Goal: Task Accomplishment & Management: Complete application form

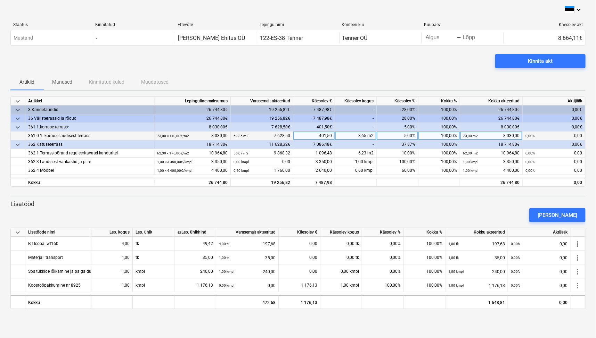
click at [407, 134] on div "5,00%" at bounding box center [398, 136] width 42 height 9
type input "100"
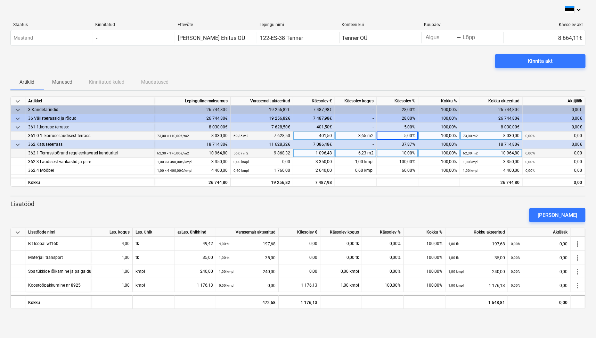
click at [412, 155] on div "10,00%" at bounding box center [398, 153] width 42 height 9
type input "100"
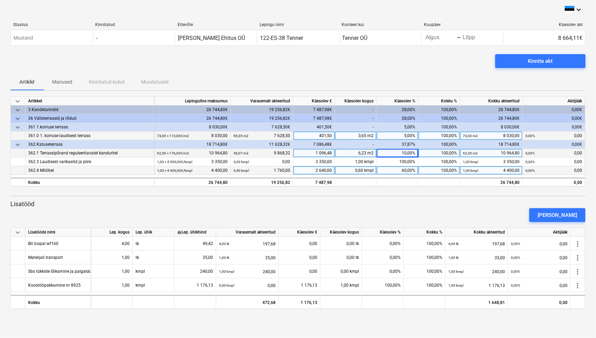
click at [413, 173] on div "60,00%" at bounding box center [398, 170] width 42 height 9
type input "100"
click at [565, 220] on button "[PERSON_NAME]" at bounding box center [557, 215] width 56 height 14
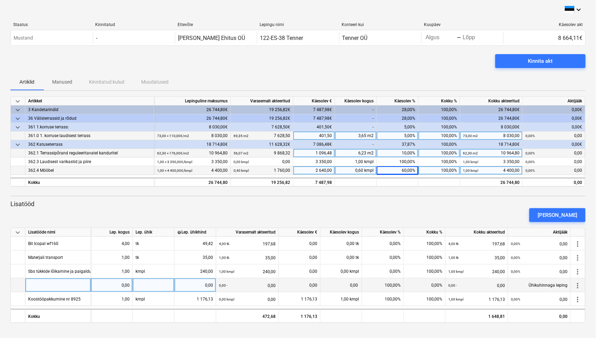
click at [36, 284] on div at bounding box center [58, 286] width 66 height 14
type input "t"
type input "Terrassiseina [PERSON_NAME]"
click at [74, 286] on div "Terrassiseina [PERSON_NAME]" at bounding box center [58, 286] width 66 height 14
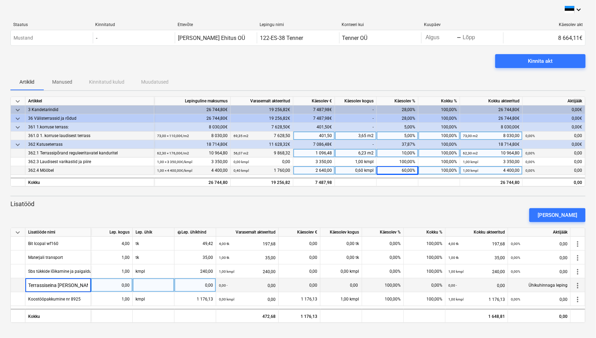
click at [82, 285] on input "Terrassiseina [PERSON_NAME]" at bounding box center [57, 286] width 65 height 14
type input "Terrassiseina [PERSON_NAME] diagonaal"
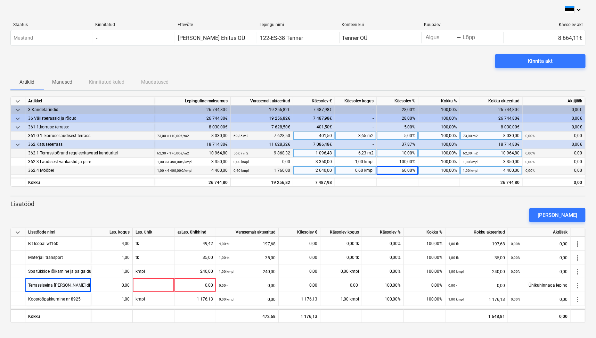
click at [501, 206] on div "[PERSON_NAME]" at bounding box center [298, 215] width 580 height 19
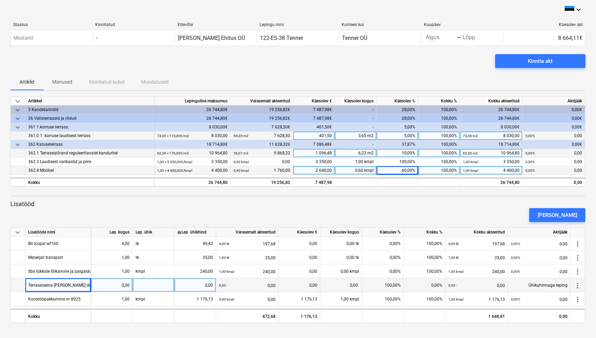
click at [122, 287] on div "0,00" at bounding box center [112, 286] width 36 height 14
type input "350"
click at [165, 283] on div at bounding box center [154, 286] width 42 height 14
type input "kmpl"
click at [123, 284] on div "350,00" at bounding box center [112, 286] width 36 height 14
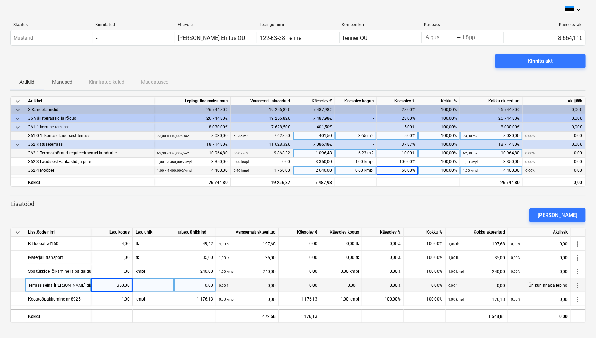
click at [123, 284] on div "350,00" at bounding box center [112, 286] width 36 height 14
type input "1"
click at [145, 287] on div "1" at bounding box center [154, 286] width 42 height 14
type input "kmpl"
click at [199, 286] on div "0,00" at bounding box center [195, 286] width 36 height 14
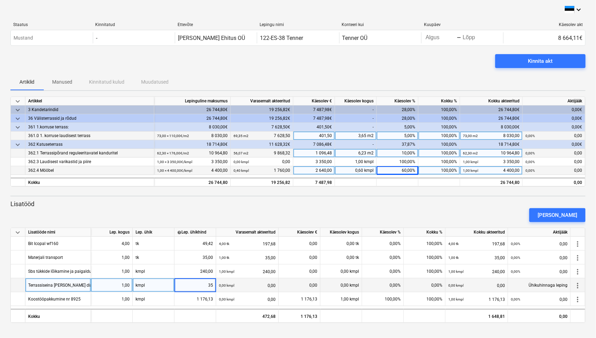
type input "350"
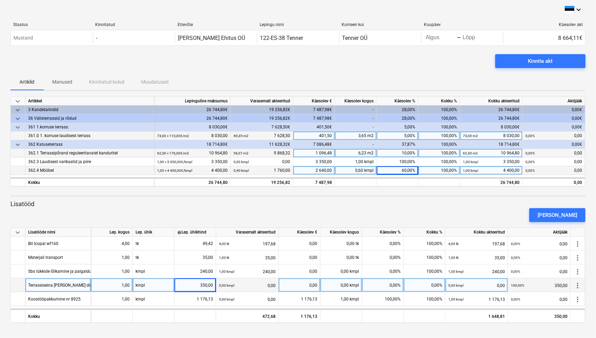
click at [395, 285] on div "0,00%" at bounding box center [383, 286] width 42 height 14
type input "100"
click at [565, 213] on div "[PERSON_NAME]" at bounding box center [557, 215] width 40 height 9
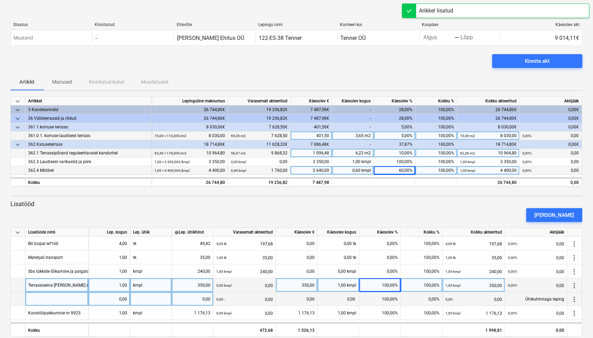
click at [35, 301] on div at bounding box center [56, 299] width 63 height 14
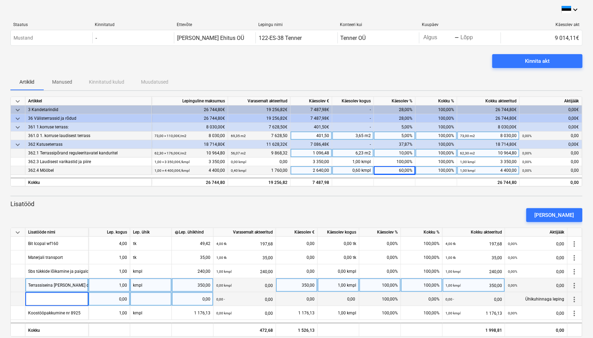
type input "M"
type input "T"
type input "Katuseterrassi otste kinni ehitamine"
click at [65, 298] on div "Katuseterrassi otste kinni ehitamine" at bounding box center [61, 299] width 67 height 14
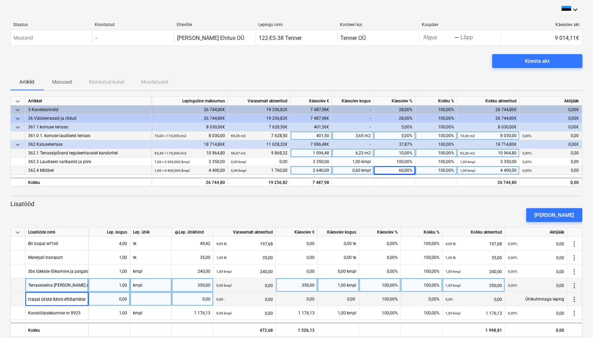
click at [52, 299] on input "Katuseterrassi otste kinni ehitamine" at bounding box center [56, 299] width 63 height 14
type input "Katuseterrassi külgede kinni ehitamine"
click at [106, 298] on div "0,00" at bounding box center [109, 299] width 36 height 14
type input "405"
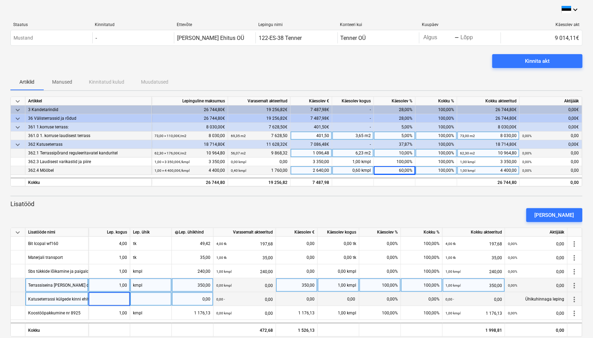
type input "1"
click at [158, 304] on div at bounding box center [151, 299] width 42 height 14
type input "kmpl"
click at [209, 303] on div "0,00" at bounding box center [193, 299] width 36 height 14
type input "40"
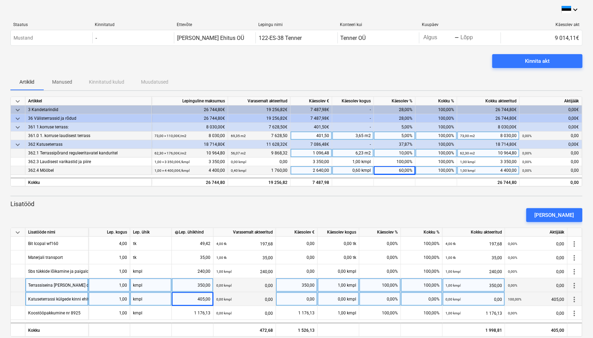
click at [389, 296] on div "0,00%" at bounding box center [381, 299] width 42 height 14
type input "100"
click at [418, 204] on p "Lisatööd" at bounding box center [296, 204] width 572 height 8
click at [577, 213] on button "[PERSON_NAME]" at bounding box center [555, 215] width 56 height 14
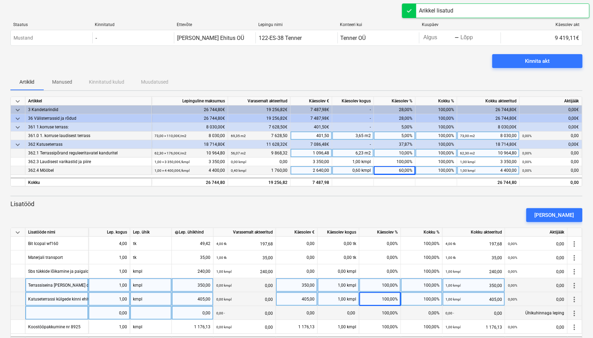
click at [70, 317] on div at bounding box center [56, 313] width 63 height 14
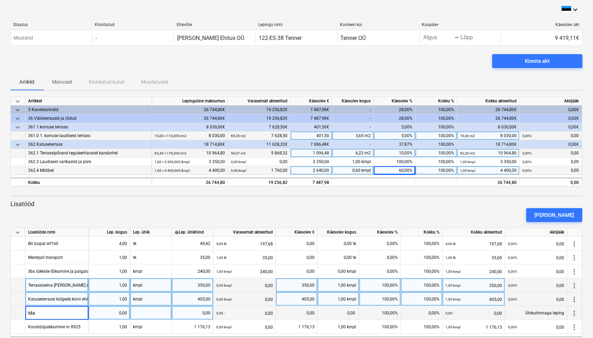
type input "M"
type input "Materjali transport objektile"
click at [125, 311] on div "0,00" at bounding box center [109, 313] width 36 height 14
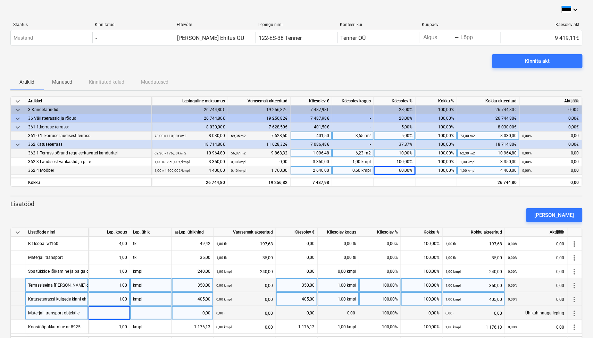
type input "1"
click at [145, 314] on div at bounding box center [151, 313] width 42 height 14
type input "kmpl"
click at [196, 312] on div "0,00" at bounding box center [193, 313] width 36 height 14
type input "65"
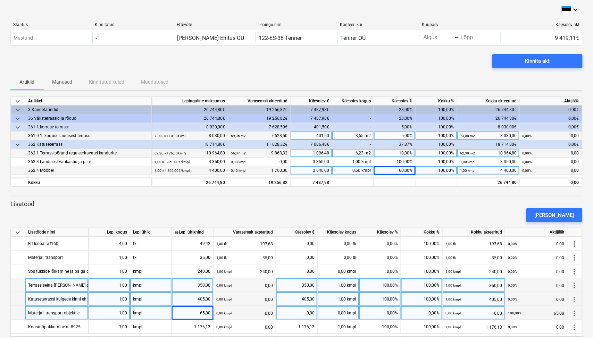
click at [399, 314] on div "0,00%" at bounding box center [381, 313] width 42 height 14
type input "100"
click at [509, 208] on div "[PERSON_NAME]" at bounding box center [297, 215] width 578 height 19
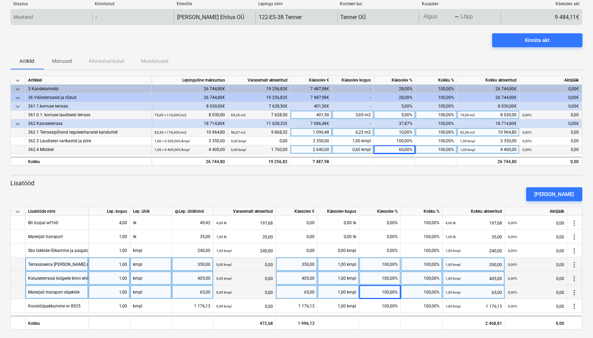
click at [429, 16] on body "keyboard_arrow_down Staatus Kinnitatud Ettevõte Lepingu nimi Konteeri kui Kuupä…" at bounding box center [296, 148] width 593 height 338
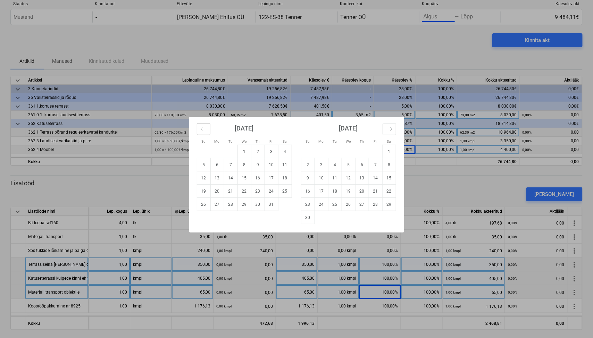
click at [199, 129] on button "Move backward to switch to the previous month." at bounding box center [204, 129] width 14 height 12
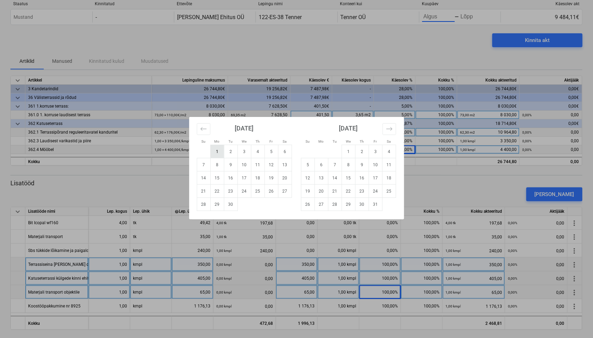
click at [213, 154] on td "1" at bounding box center [217, 151] width 14 height 13
type input "[DATE]"
click at [285, 193] on td "27" at bounding box center [285, 191] width 14 height 13
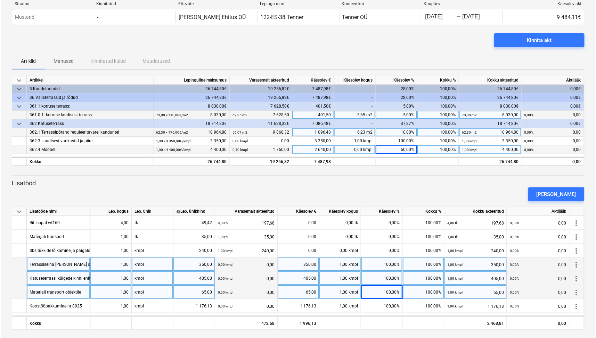
scroll to position [24, 0]
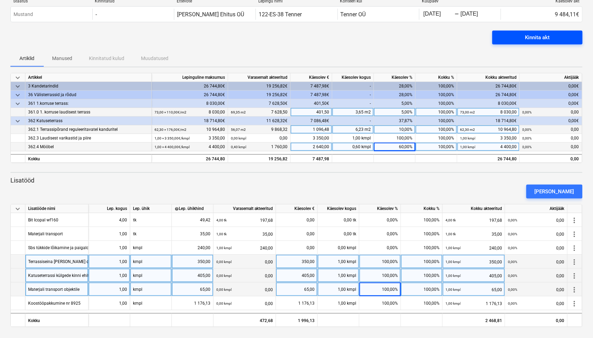
click at [540, 41] on div "Kinnita akt" at bounding box center [538, 37] width 25 height 9
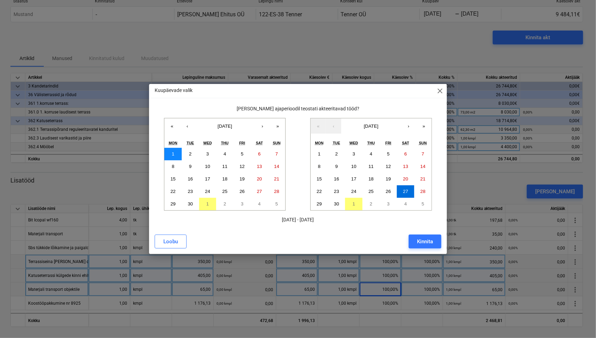
click at [175, 154] on button "1" at bounding box center [172, 154] width 17 height 13
click at [186, 206] on button "30" at bounding box center [190, 204] width 17 height 13
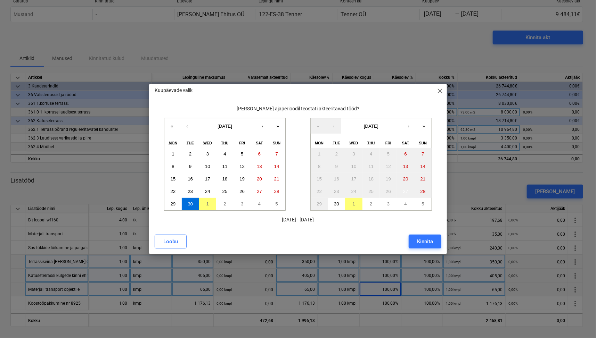
click at [438, 91] on span "close" at bounding box center [440, 91] width 8 height 8
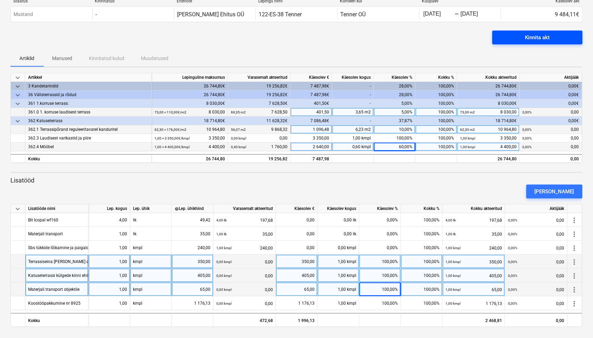
click at [554, 36] on span "Kinnita akt" at bounding box center [538, 37] width 74 height 9
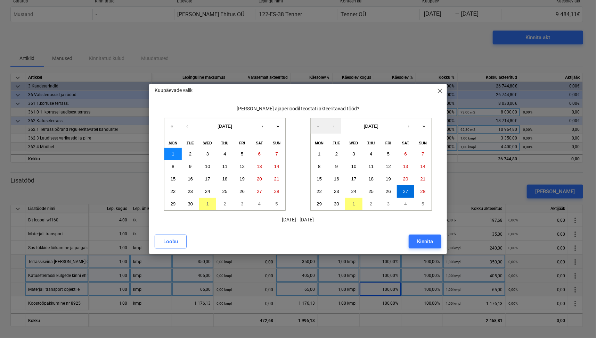
click at [167, 151] on button "1" at bounding box center [172, 154] width 17 height 13
click at [190, 199] on button "30" at bounding box center [190, 204] width 17 height 13
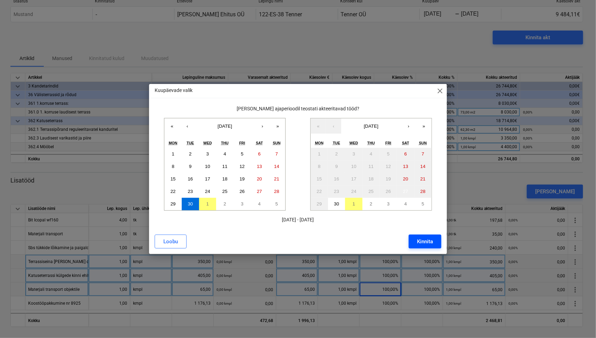
click at [428, 243] on div "Kinnita" at bounding box center [425, 241] width 16 height 9
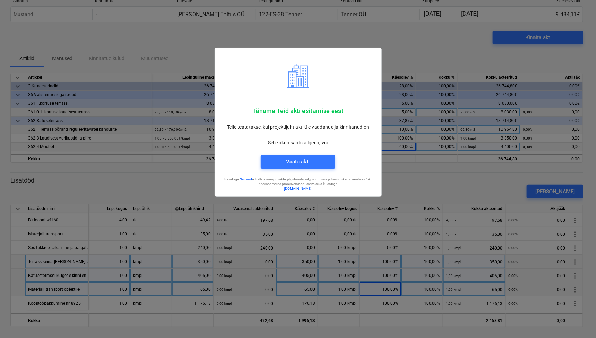
scroll to position [10, 0]
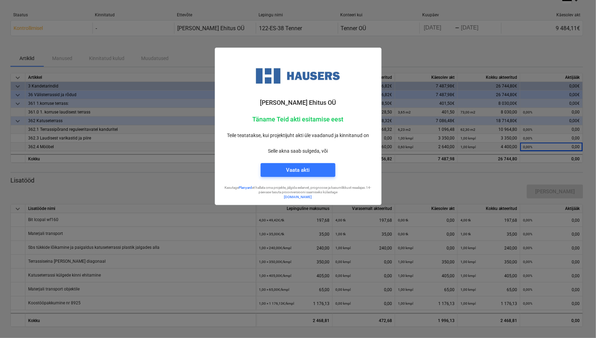
click at [418, 57] on div at bounding box center [298, 169] width 596 height 338
